Goal: Task Accomplishment & Management: Use online tool/utility

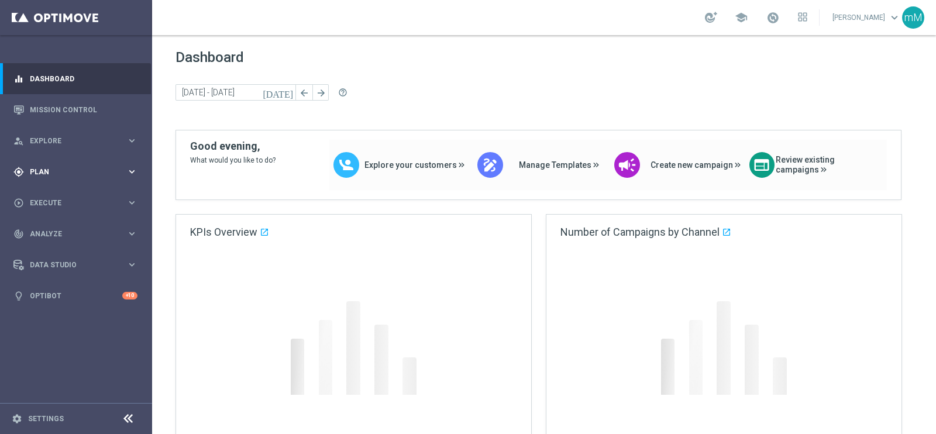
click at [36, 164] on div "gps_fixed Plan keyboard_arrow_right" at bounding box center [75, 171] width 151 height 31
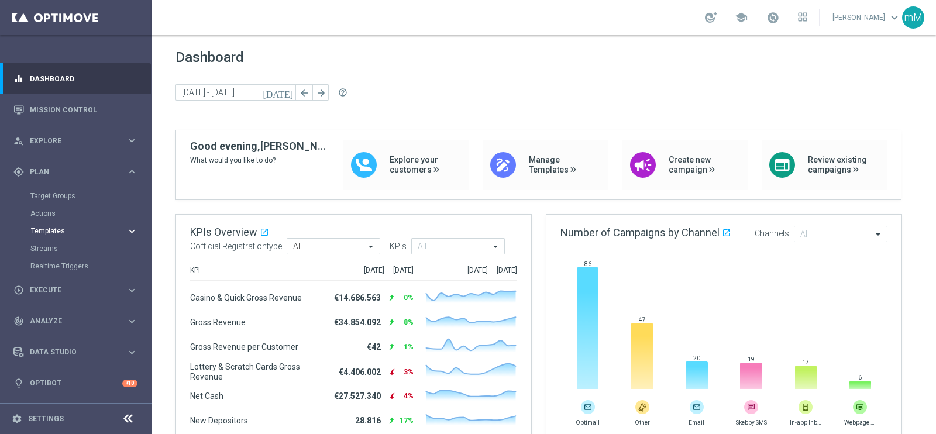
click at [58, 230] on span "Templates" at bounding box center [73, 231] width 84 height 7
click at [56, 246] on link "Optimail" at bounding box center [78, 248] width 85 height 9
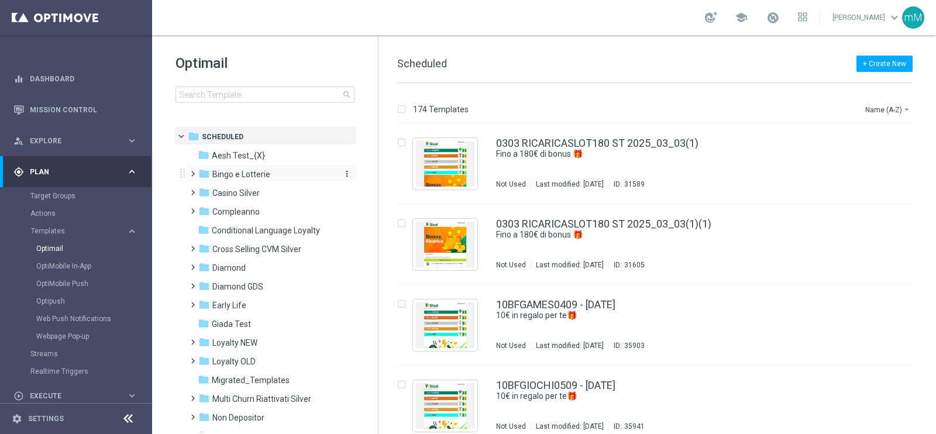
click at [226, 172] on span "Bingo e Lotterie" at bounding box center [241, 174] width 58 height 11
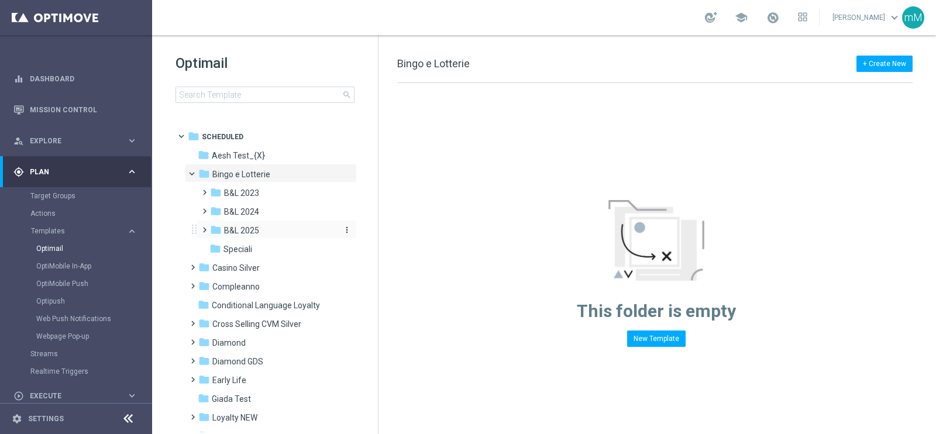
click at [246, 232] on span "B&L 2025" at bounding box center [241, 230] width 35 height 11
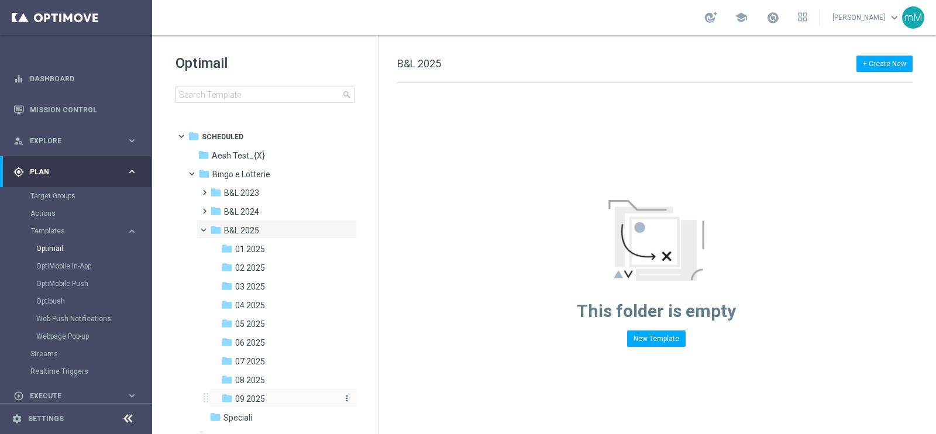
click at [265, 398] on div "folder 09 2025" at bounding box center [278, 398] width 115 height 13
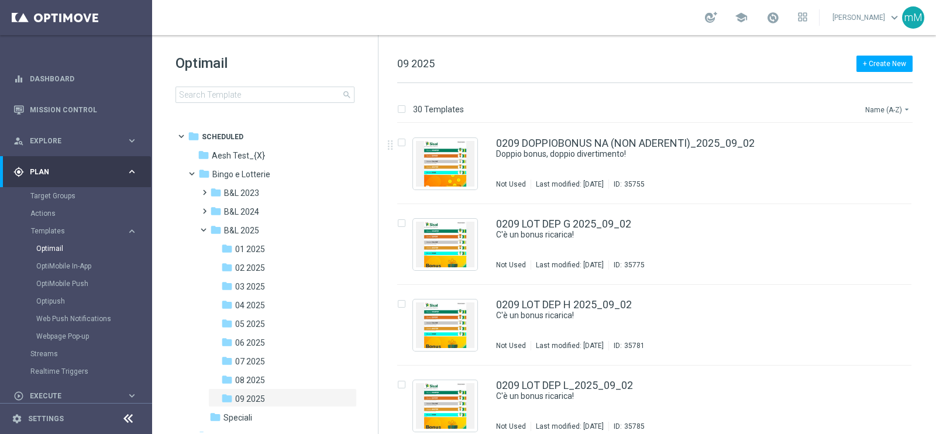
click at [879, 105] on button "Name (A-Z) arrow_drop_down" at bounding box center [888, 109] width 49 height 14
click at [871, 166] on div "Date Modified (Newest)" at bounding box center [866, 161] width 94 height 16
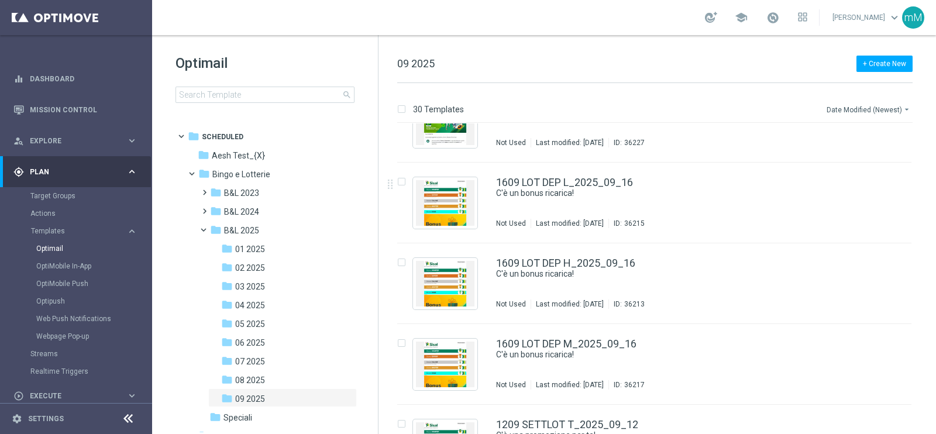
scroll to position [219, 0]
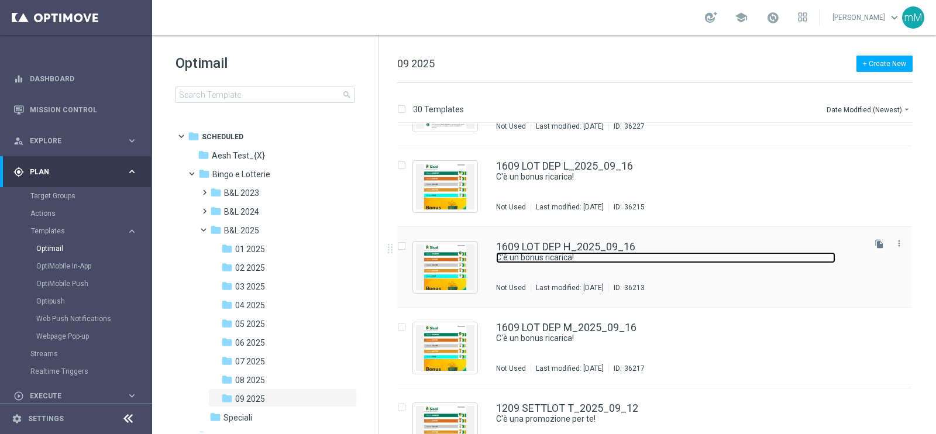
click at [560, 261] on link "C'è un bonus ricarica!" at bounding box center [665, 257] width 339 height 11
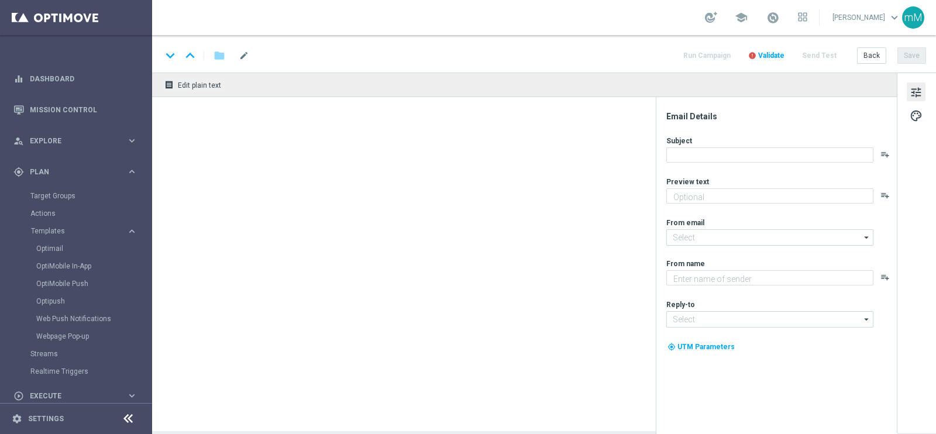
type textarea "Per [PERSON_NAME] a 30€ di bonus"
type textarea "Sisal"
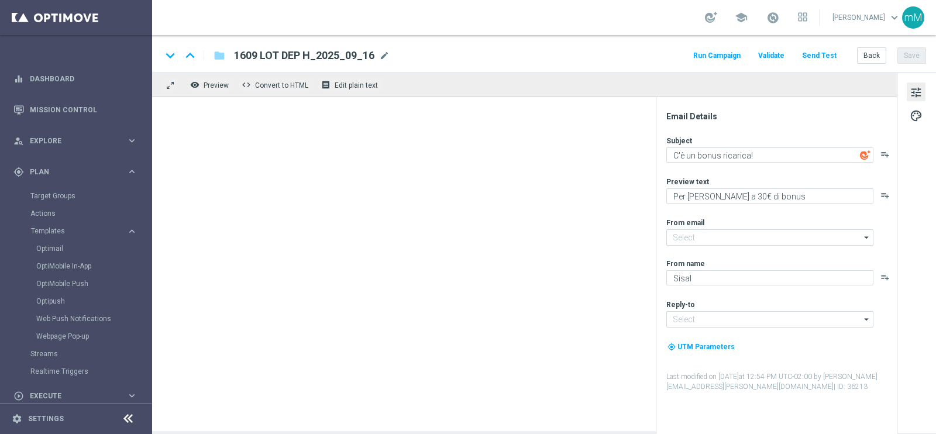
type input "[EMAIL_ADDRESS][DOMAIN_NAME]"
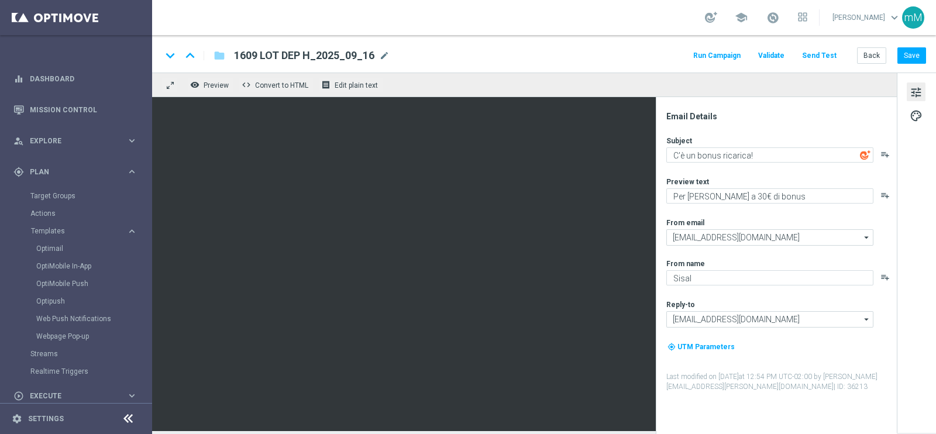
click at [740, 60] on button "Run Campaign" at bounding box center [716, 56] width 51 height 16
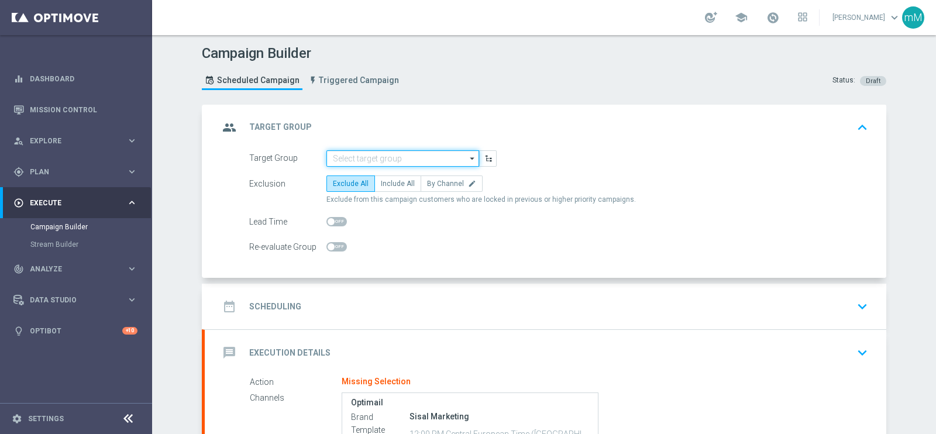
click at [408, 157] on input at bounding box center [402, 158] width 153 height 16
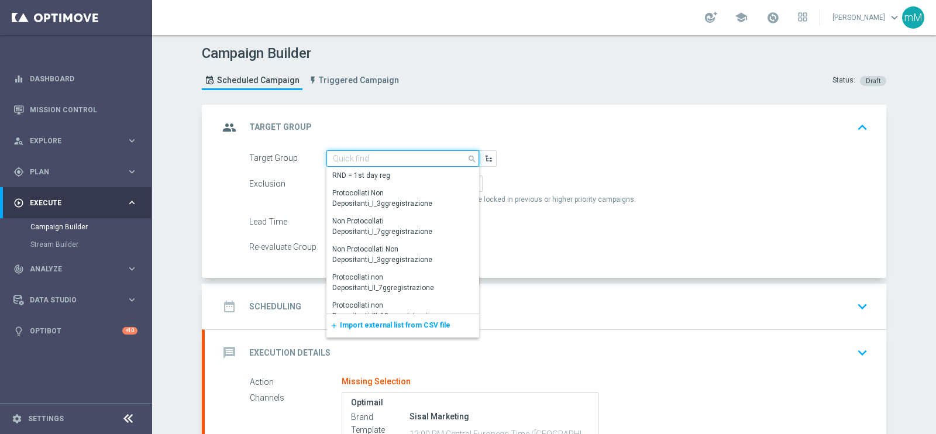
paste input "NEW Active Lottery MODA DEP 25 - <50"
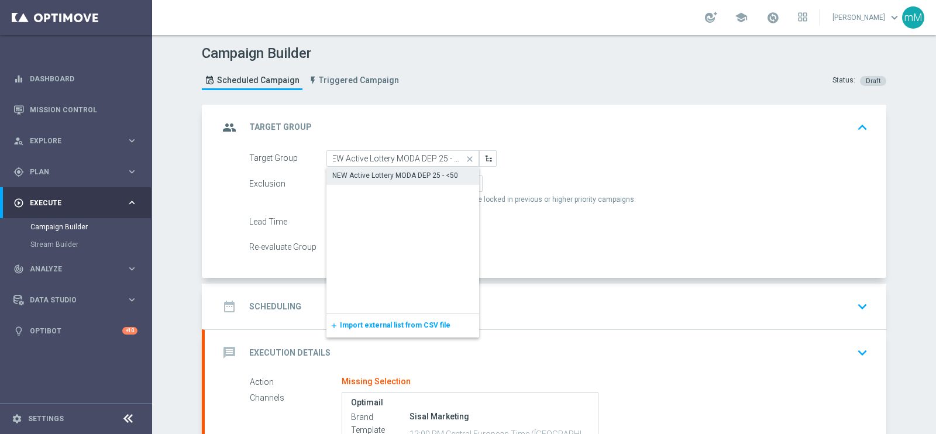
click at [393, 173] on div "NEW Active Lottery MODA DEP 25 - <50" at bounding box center [395, 175] width 126 height 11
type input "NEW Active Lottery MODA DEP 25 - <50"
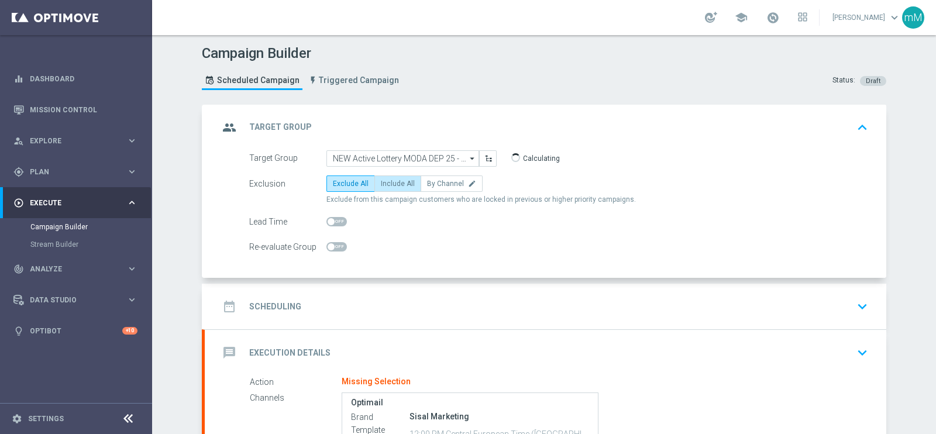
click at [392, 185] on span "Include All" at bounding box center [398, 184] width 34 height 8
click at [388, 185] on input "Include All" at bounding box center [385, 186] width 8 height 8
radio input "true"
click at [388, 294] on div "date_range Scheduling keyboard_arrow_down" at bounding box center [545, 307] width 681 height 46
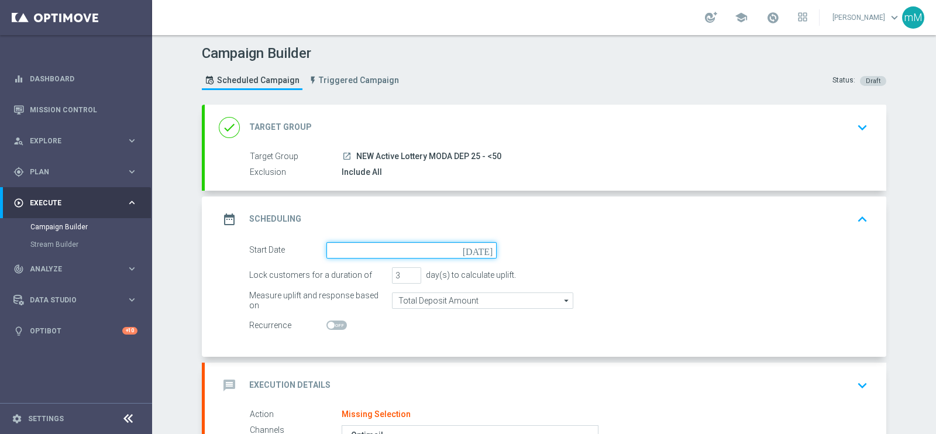
click at [395, 246] on input at bounding box center [411, 250] width 170 height 16
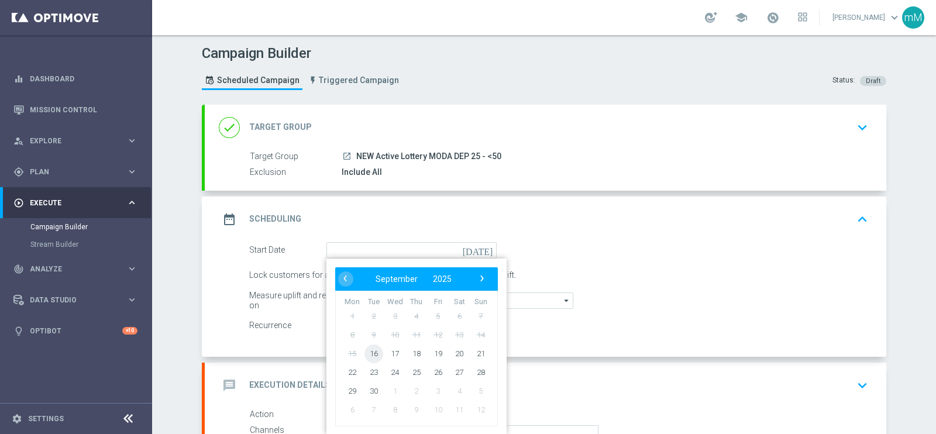
click at [369, 350] on span "16" at bounding box center [373, 353] width 19 height 19
type input "[DATE]"
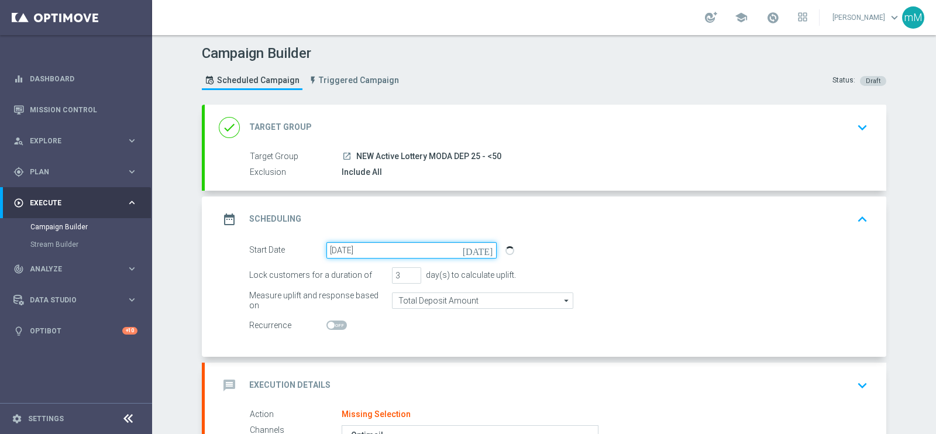
click at [388, 250] on input "[DATE]" at bounding box center [411, 250] width 170 height 16
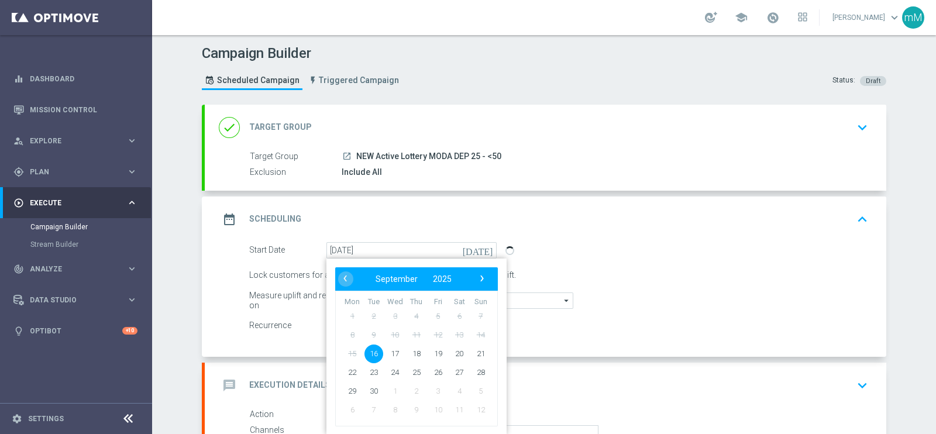
click at [364, 350] on span "16" at bounding box center [373, 353] width 19 height 19
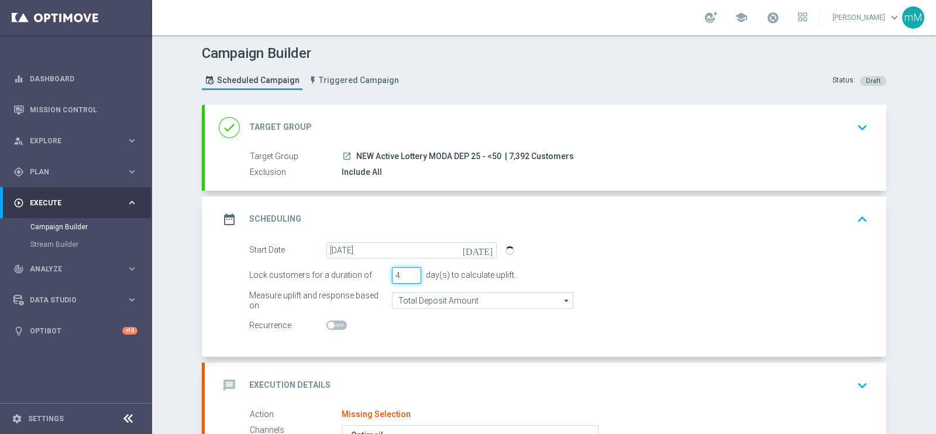
click at [404, 270] on input "4" at bounding box center [406, 275] width 29 height 16
type input "5"
click at [404, 270] on input "5" at bounding box center [406, 275] width 29 height 16
click at [392, 366] on div "message Execution Details keyboard_arrow_down" at bounding box center [545, 386] width 681 height 46
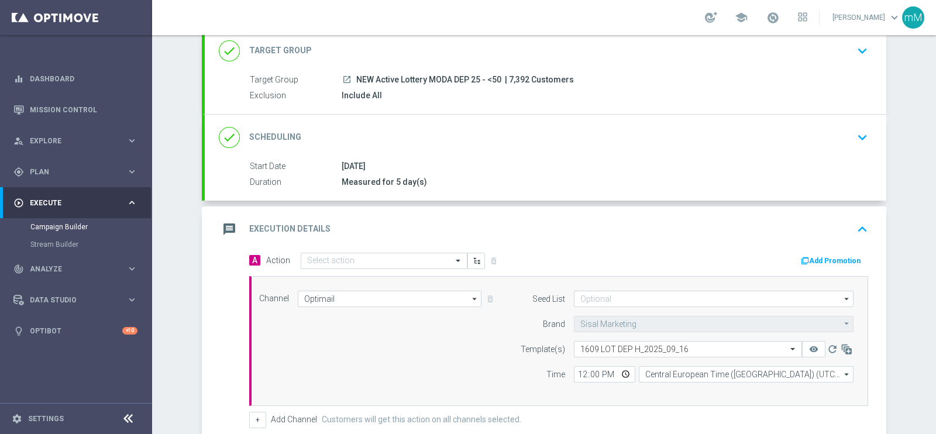
scroll to position [81, 0]
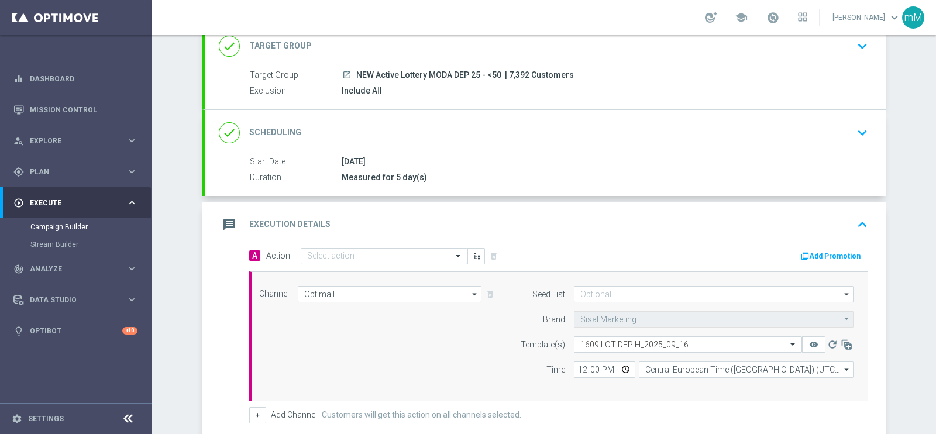
click at [804, 253] on icon "button" at bounding box center [805, 256] width 8 height 8
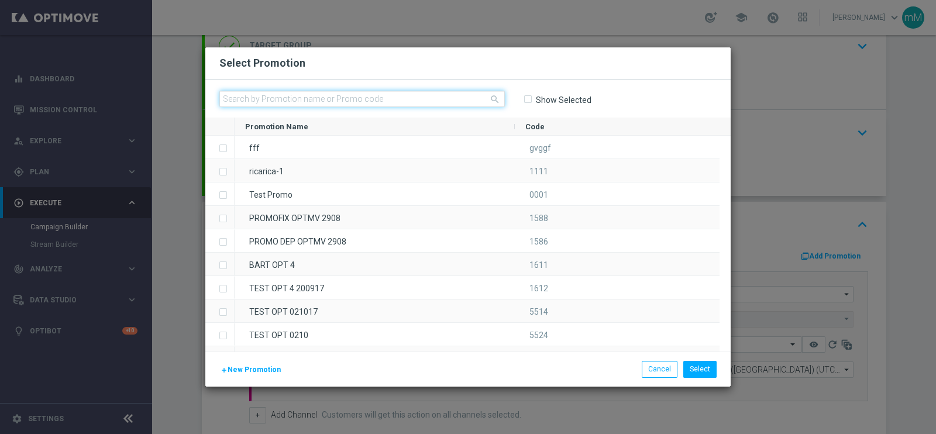
click at [347, 104] on input "text" at bounding box center [361, 99] width 285 height 16
paste input "334851"
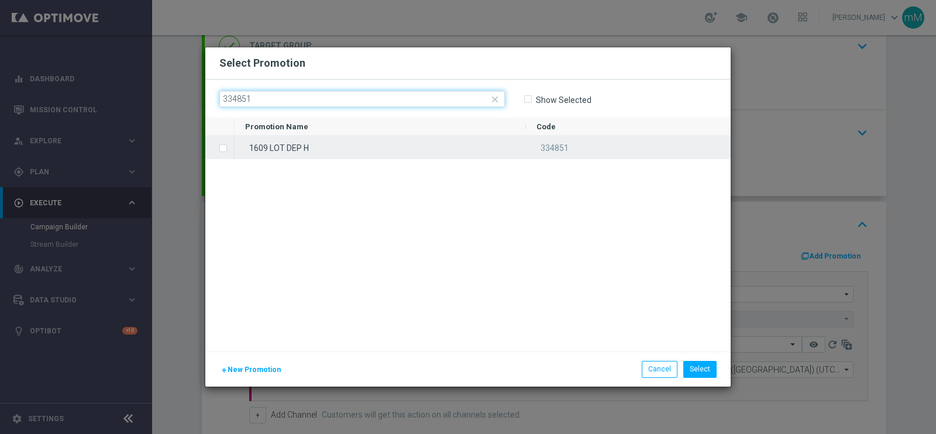
type input "334851"
click at [328, 150] on div "1609 LOT DEP H" at bounding box center [380, 147] width 291 height 23
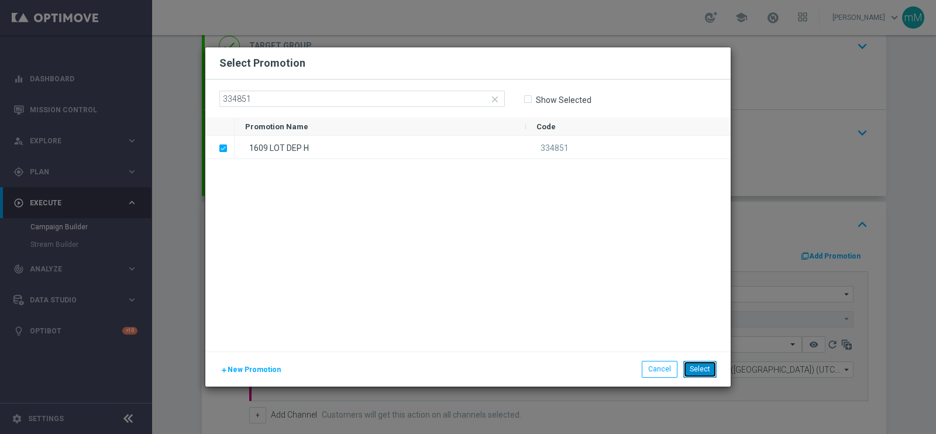
click at [708, 374] on button "Select" at bounding box center [699, 369] width 33 height 16
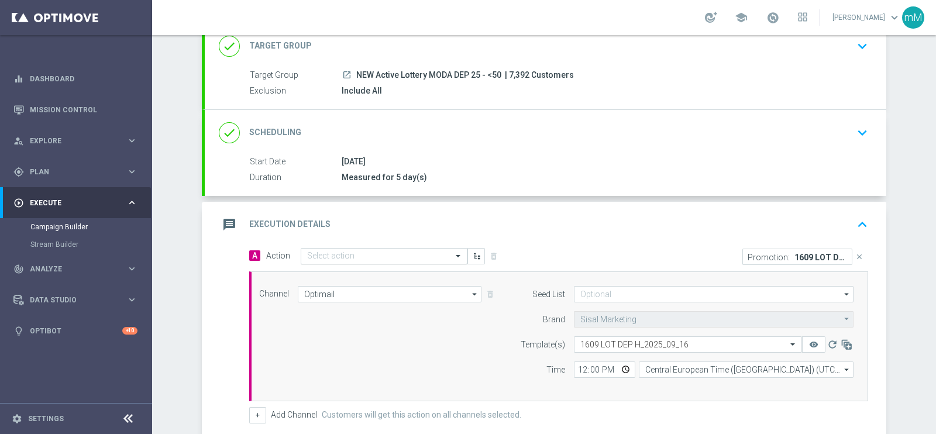
click at [407, 256] on input "text" at bounding box center [372, 257] width 130 height 10
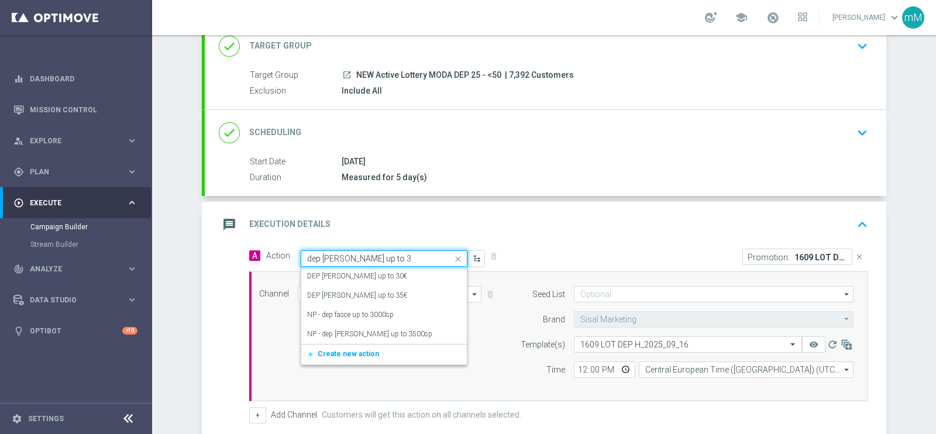
type input "dep [PERSON_NAME] up to 30"
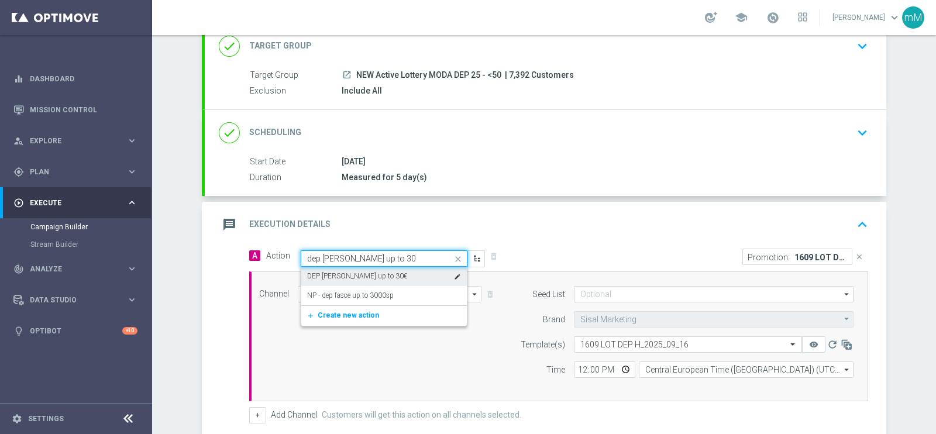
click at [388, 276] on div "DEP [PERSON_NAME] up to 30€ edit" at bounding box center [384, 276] width 154 height 19
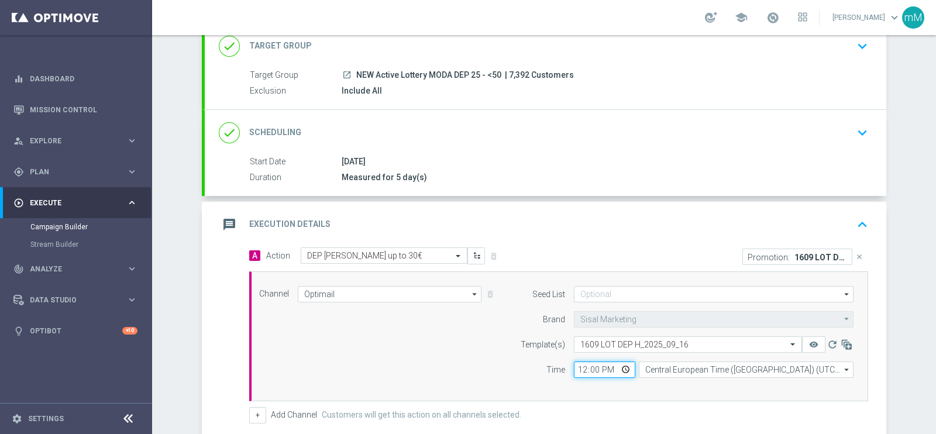
click at [574, 364] on input "12:00" at bounding box center [604, 369] width 61 height 16
type input "18:30"
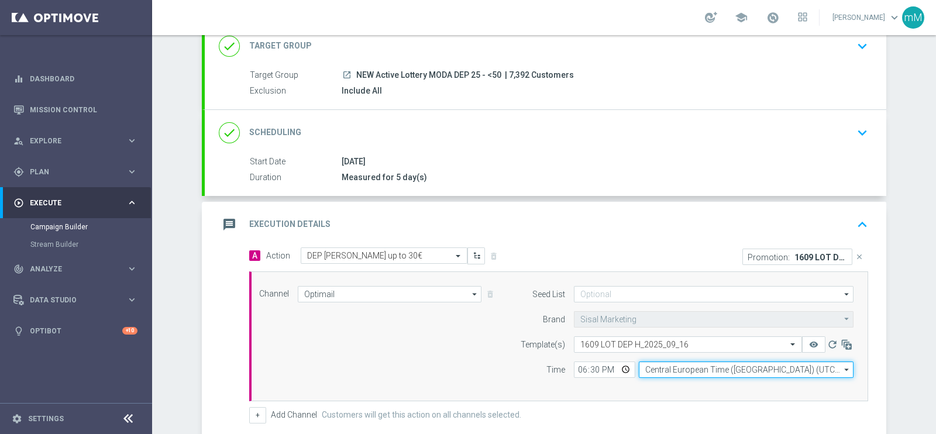
click at [653, 369] on input "Central European Time ([GEOGRAPHIC_DATA]) (UTC +02:00)" at bounding box center [746, 369] width 215 height 16
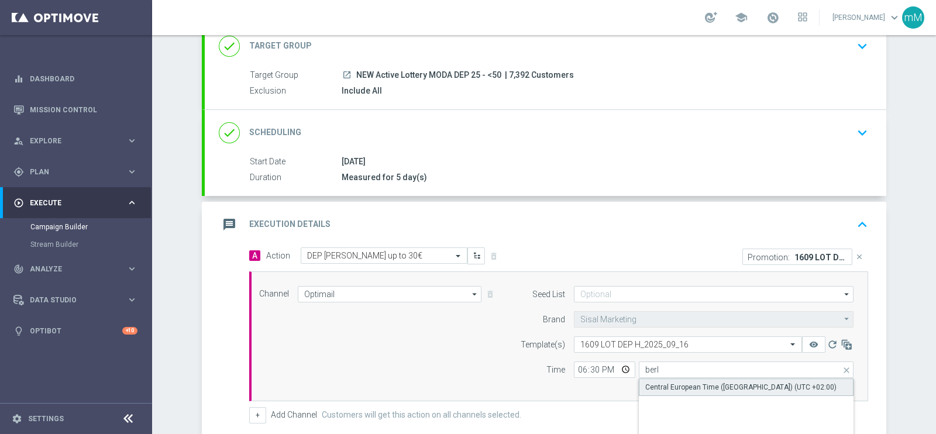
click at [665, 387] on div "Central European Time ([GEOGRAPHIC_DATA]) (UTC +02:00)" at bounding box center [740, 387] width 191 height 11
type input "Central European Time ([GEOGRAPHIC_DATA]) (UTC +02:00)"
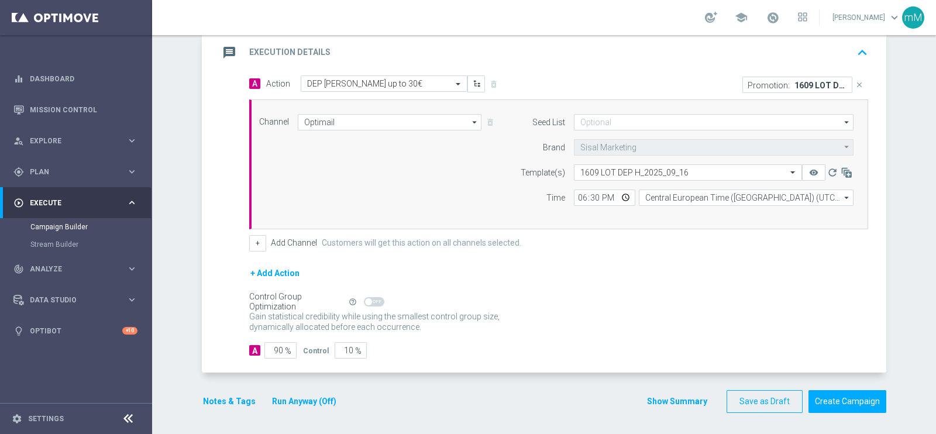
click at [289, 400] on button "Run Anyway (Off)" at bounding box center [304, 401] width 67 height 15
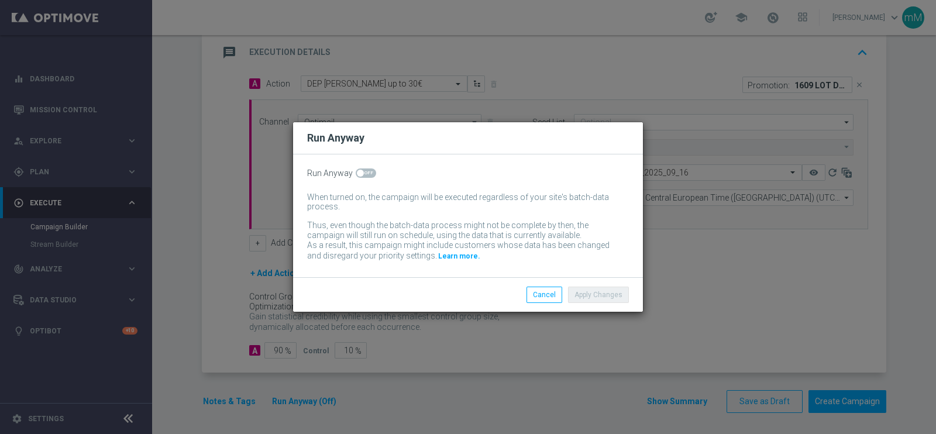
click at [370, 175] on span at bounding box center [366, 172] width 20 height 9
click at [370, 175] on input "checkbox" at bounding box center [366, 172] width 20 height 9
checkbox input "true"
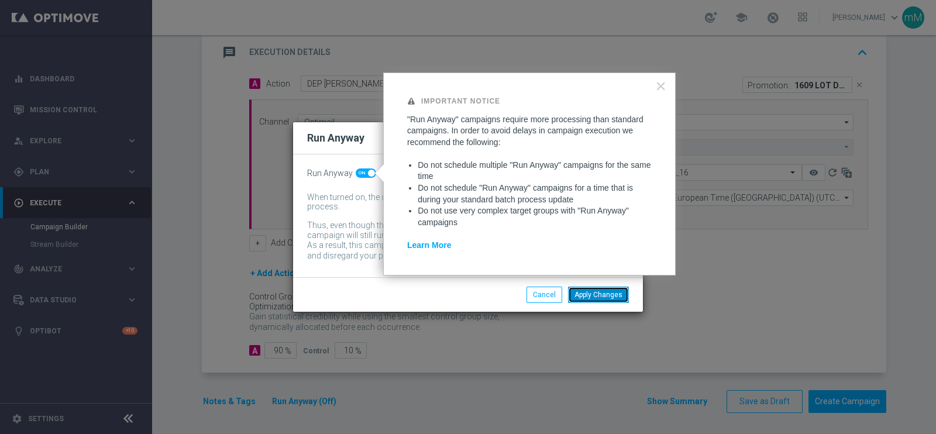
click at [602, 295] on button "Apply Changes" at bounding box center [598, 295] width 61 height 16
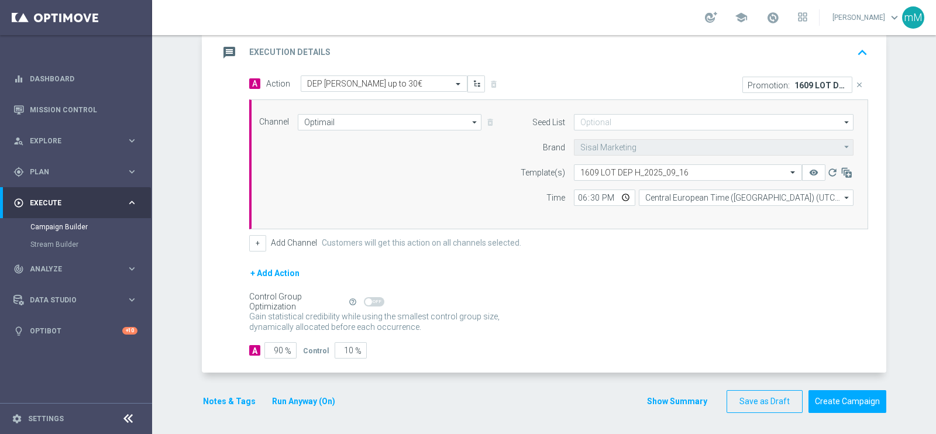
click at [228, 394] on button "Notes & Tags" at bounding box center [229, 401] width 55 height 15
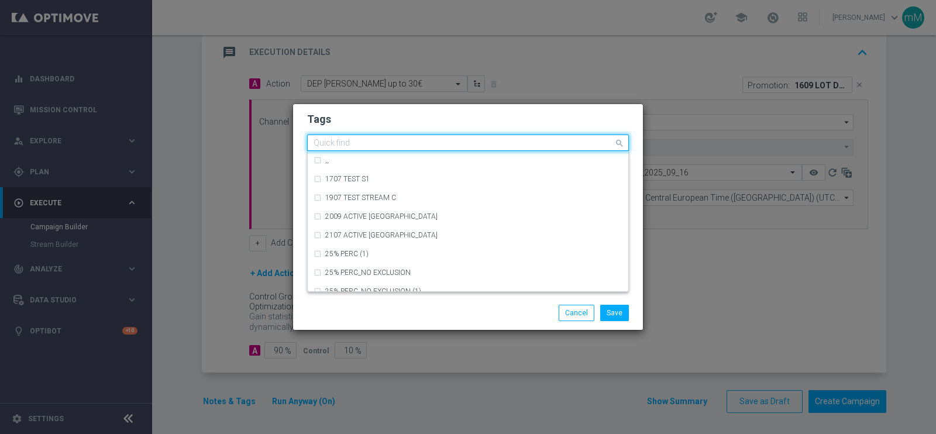
click at [468, 142] on input "text" at bounding box center [464, 144] width 300 height 10
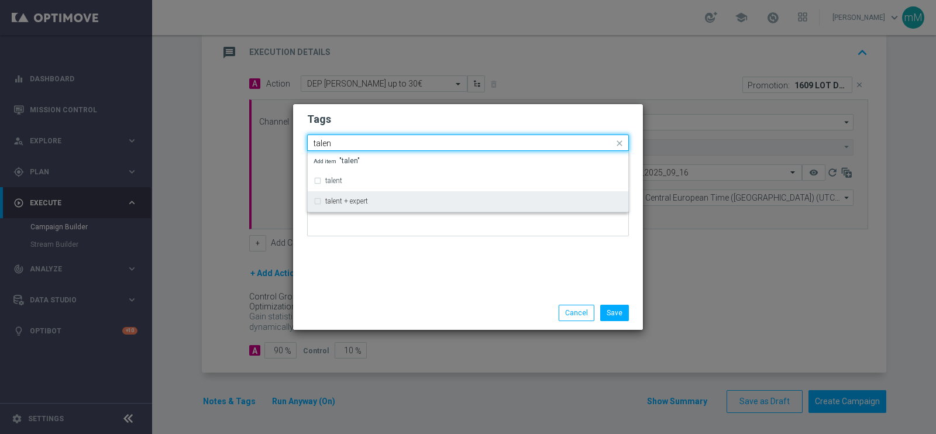
type input "talen"
